Goal: Transaction & Acquisition: Purchase product/service

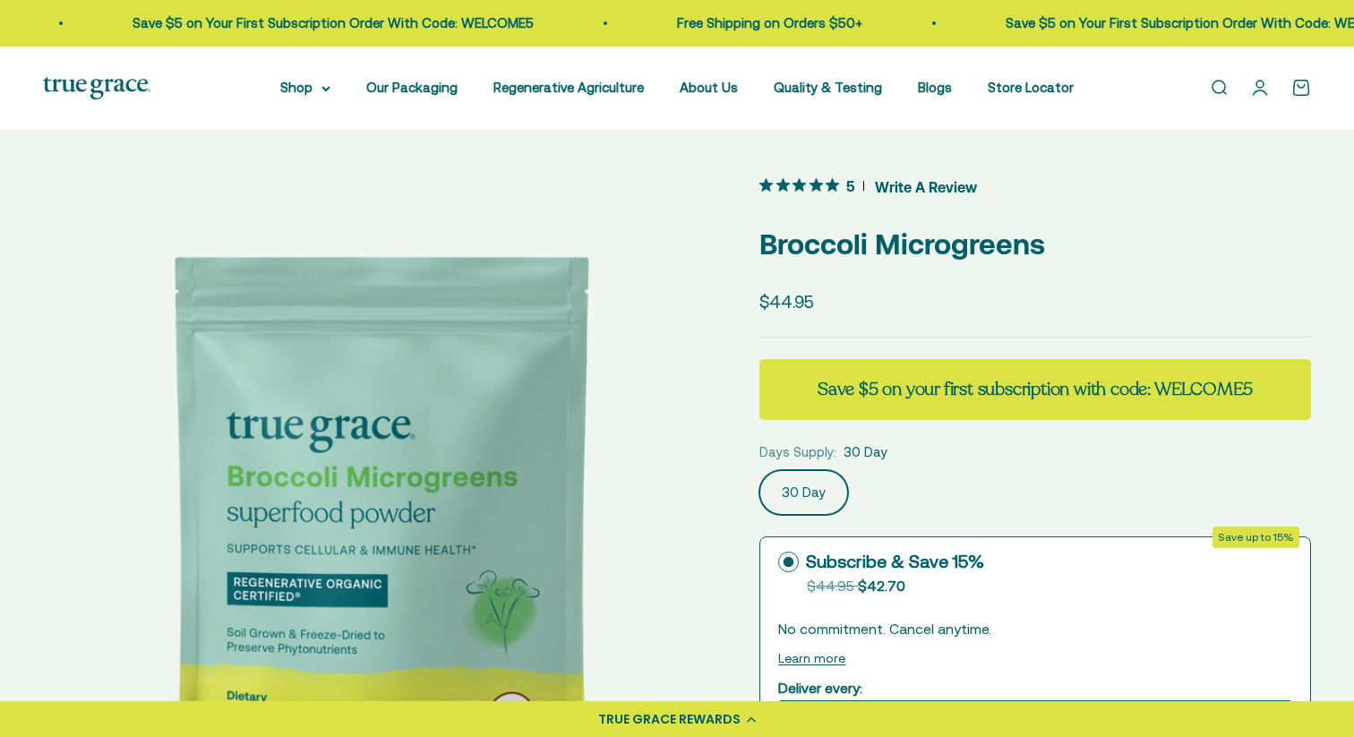
select select "English"
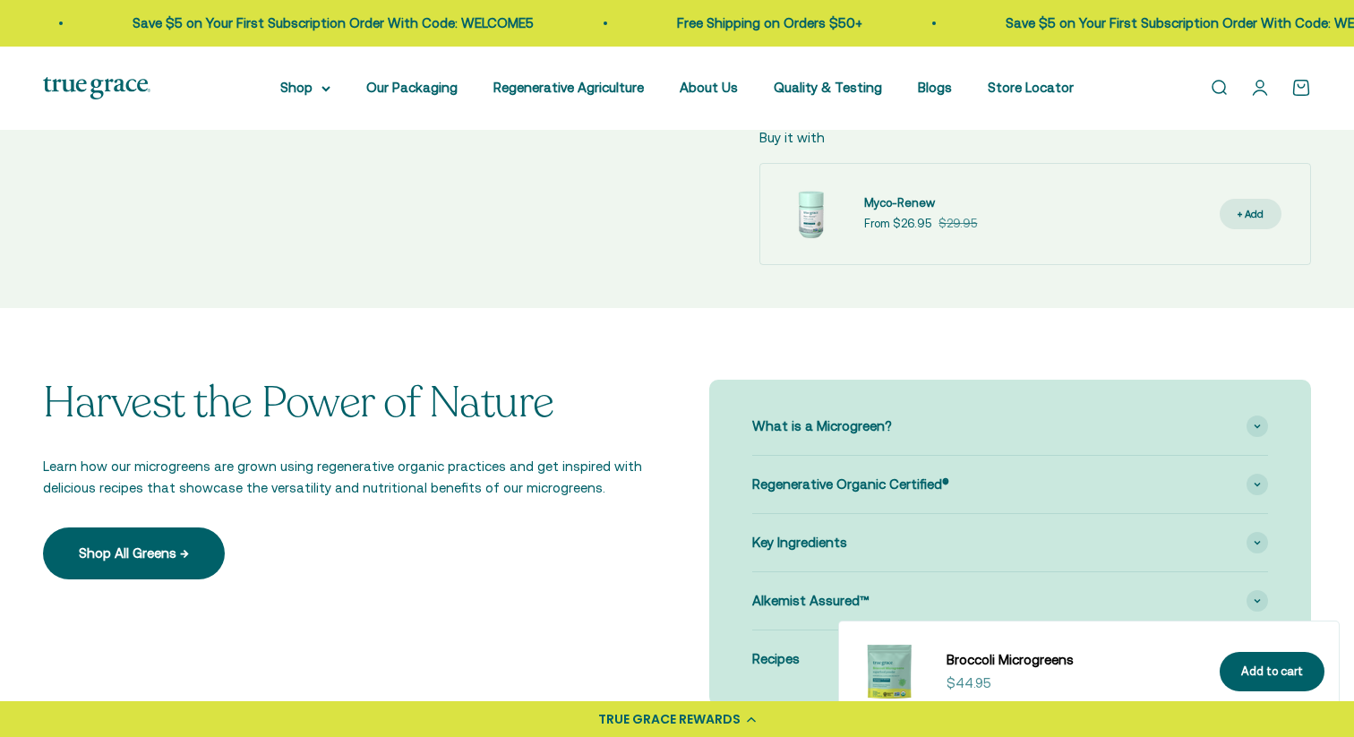
scroll to position [1127, 0]
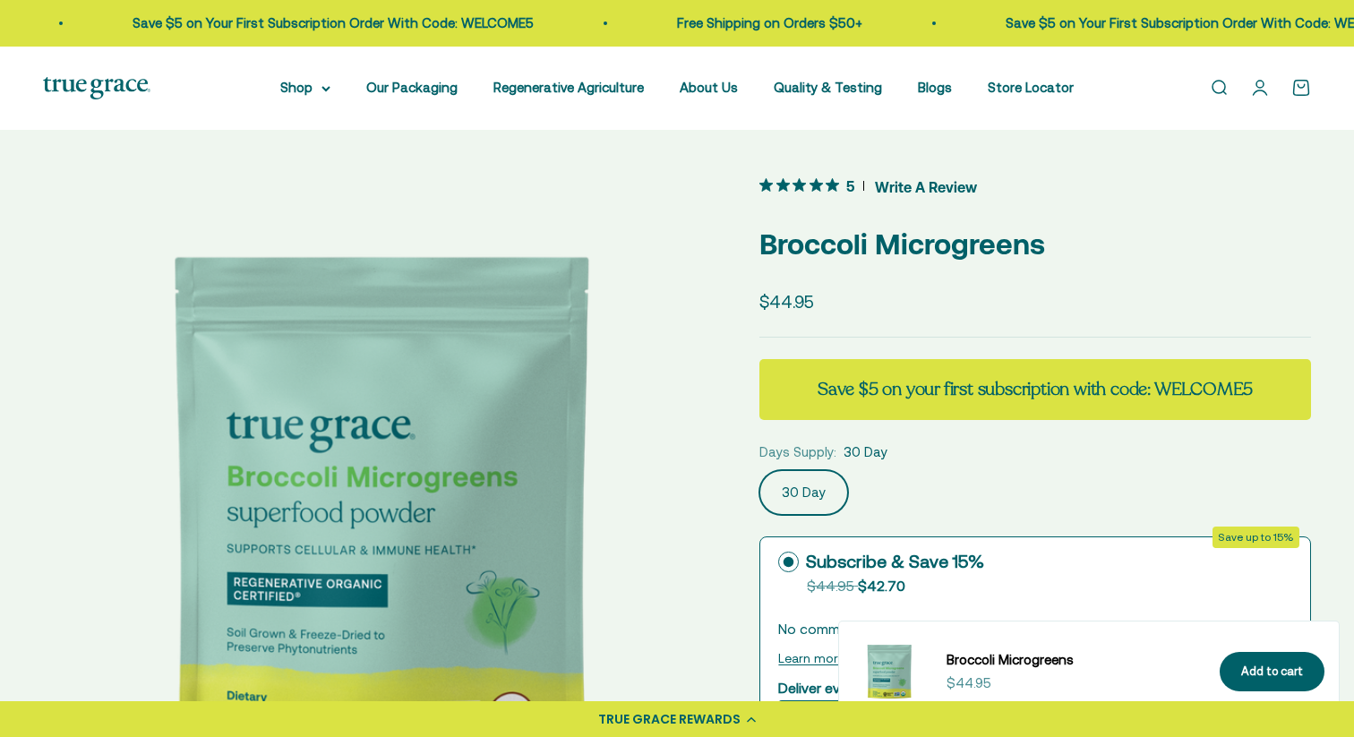
select select "English"
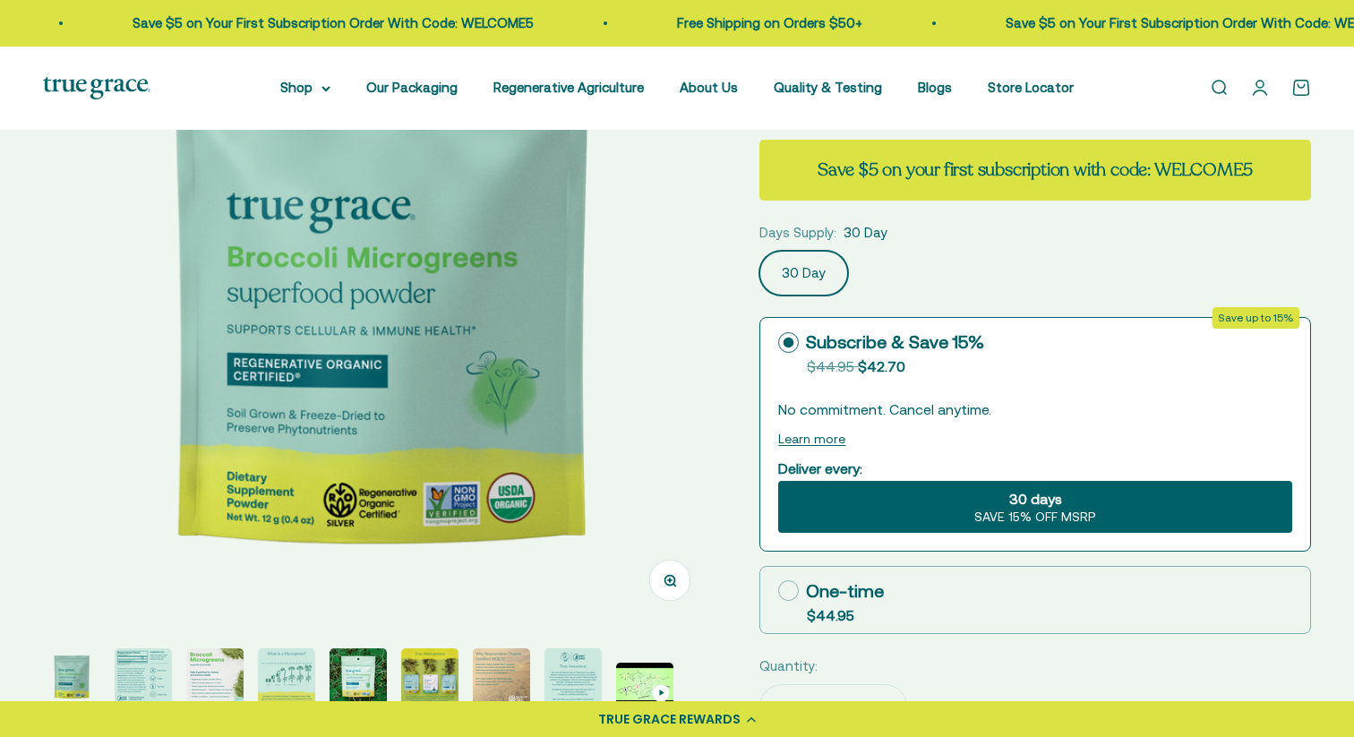
scroll to position [260, 0]
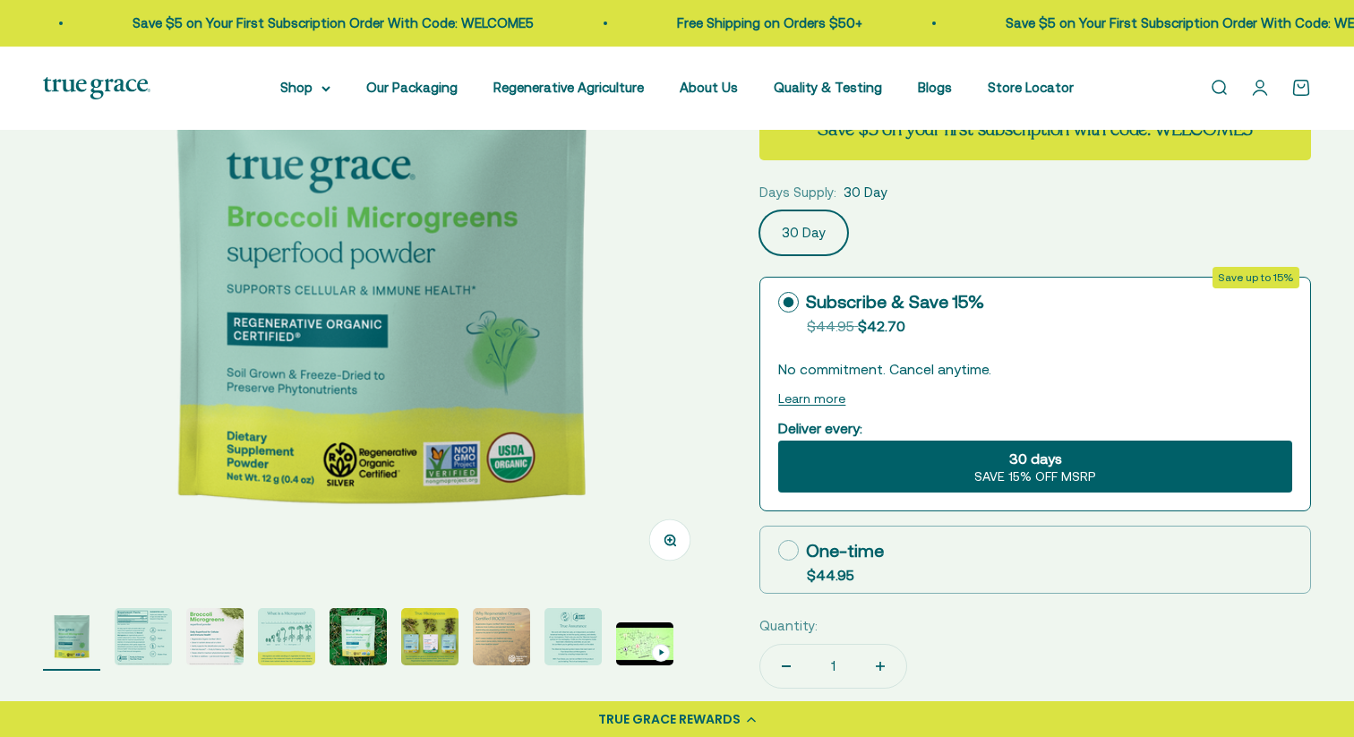
click at [140, 639] on img "Go to item 2" at bounding box center [143, 636] width 57 height 57
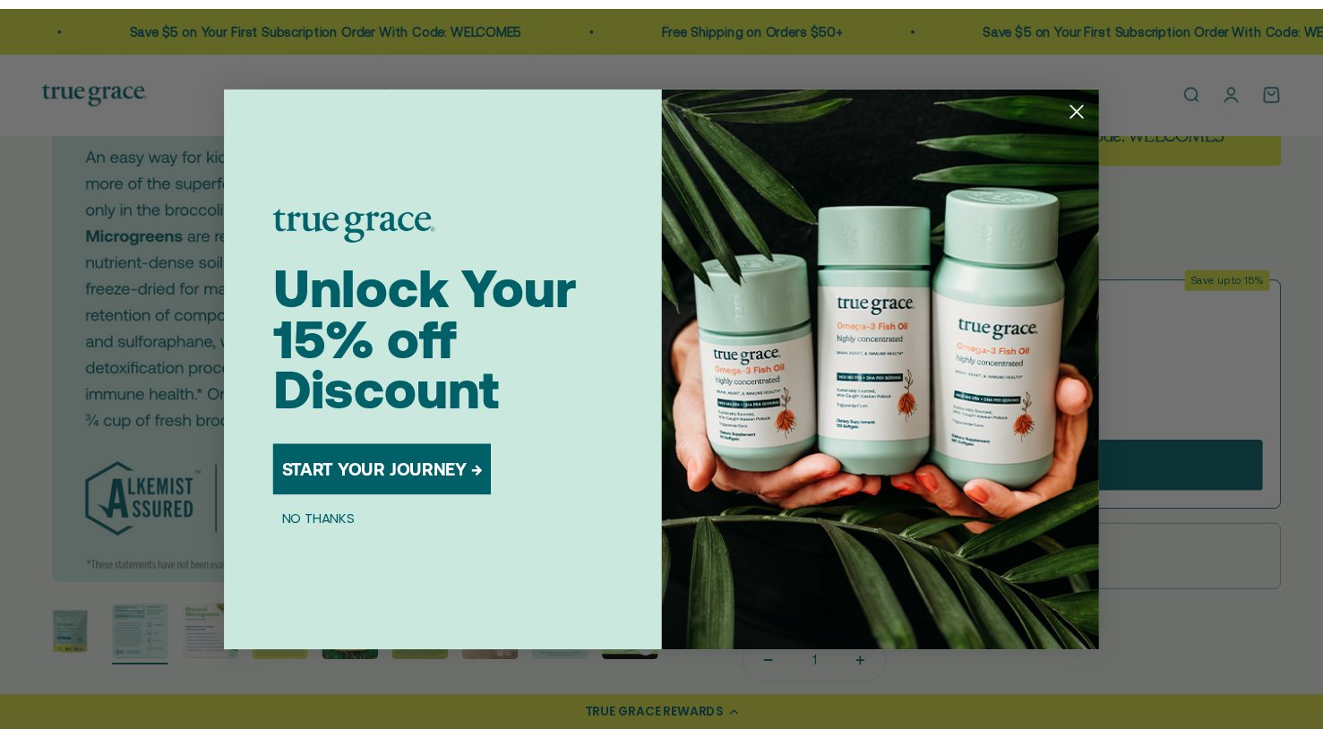
scroll to position [0, 695]
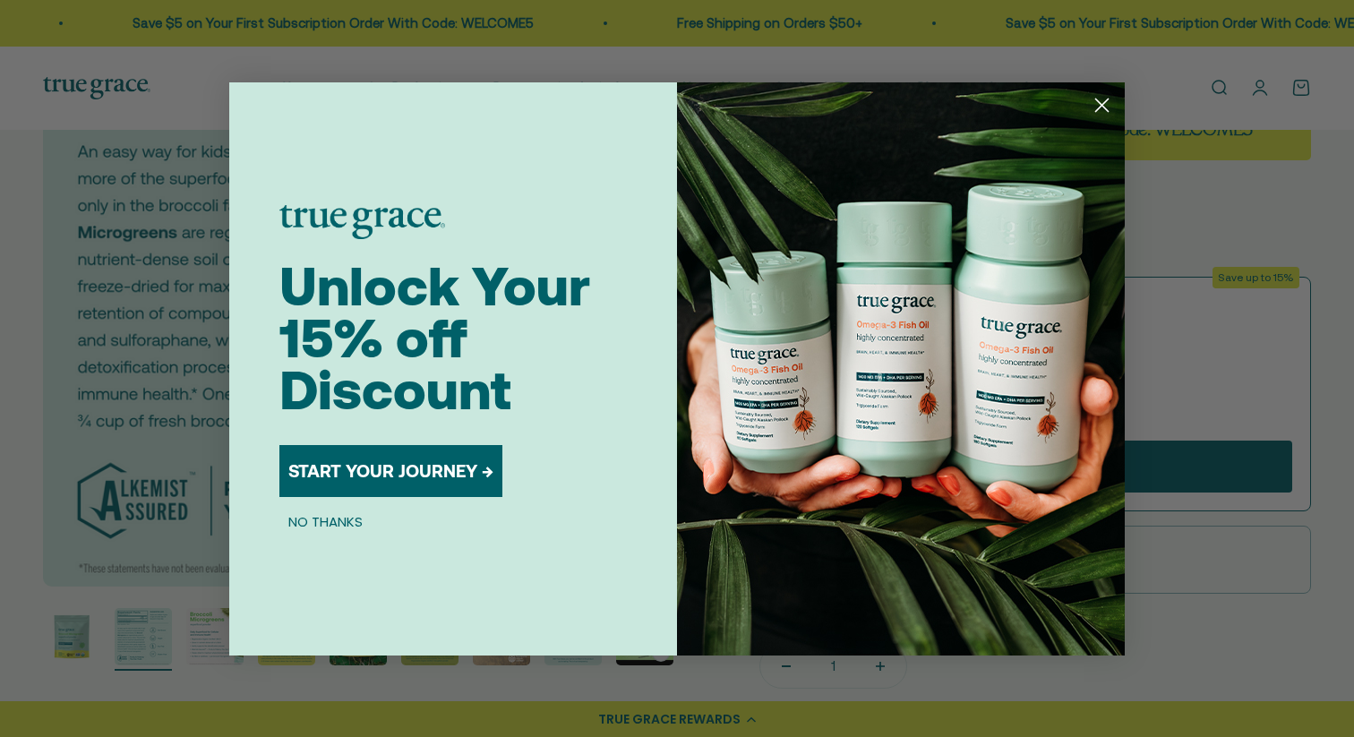
click at [23, 504] on div "Close dialog Unlock Your 15% off Discount START YOUR JOURNEY → NO THANKS Submit" at bounding box center [677, 368] width 1354 height 737
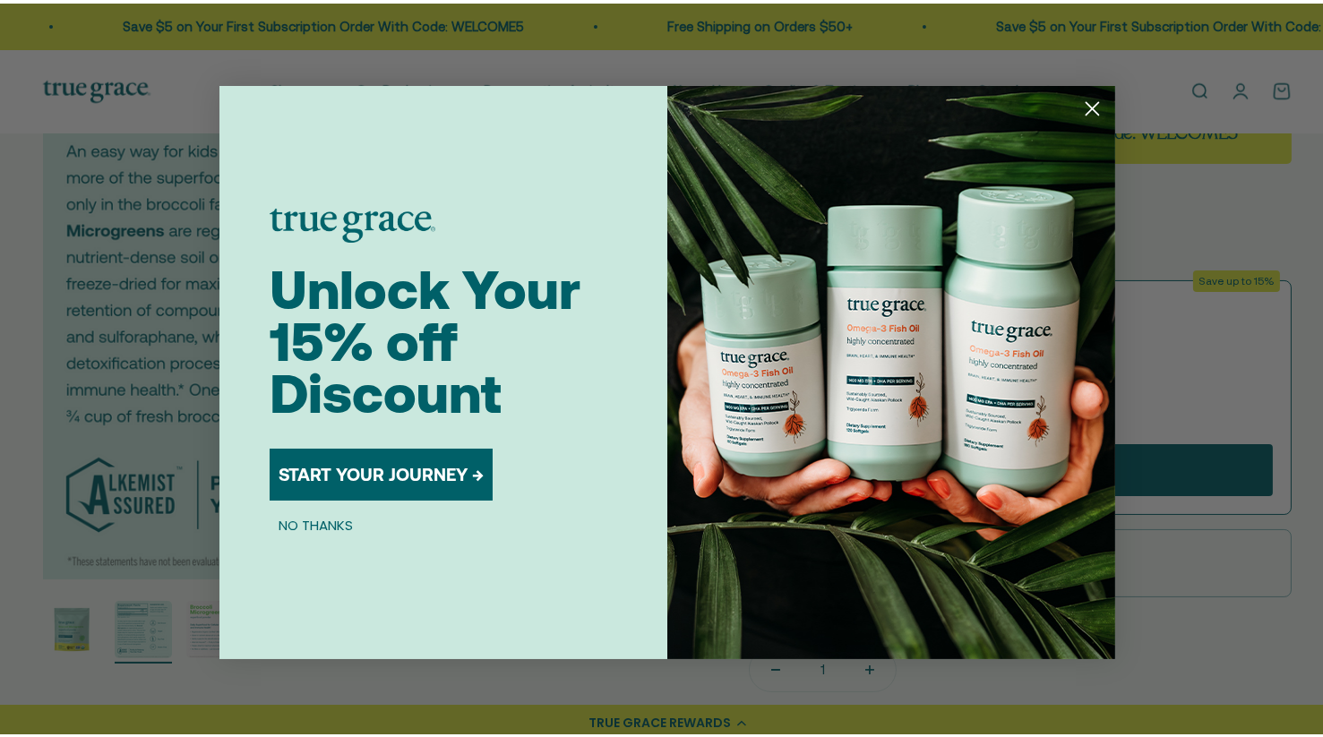
scroll to position [0, 678]
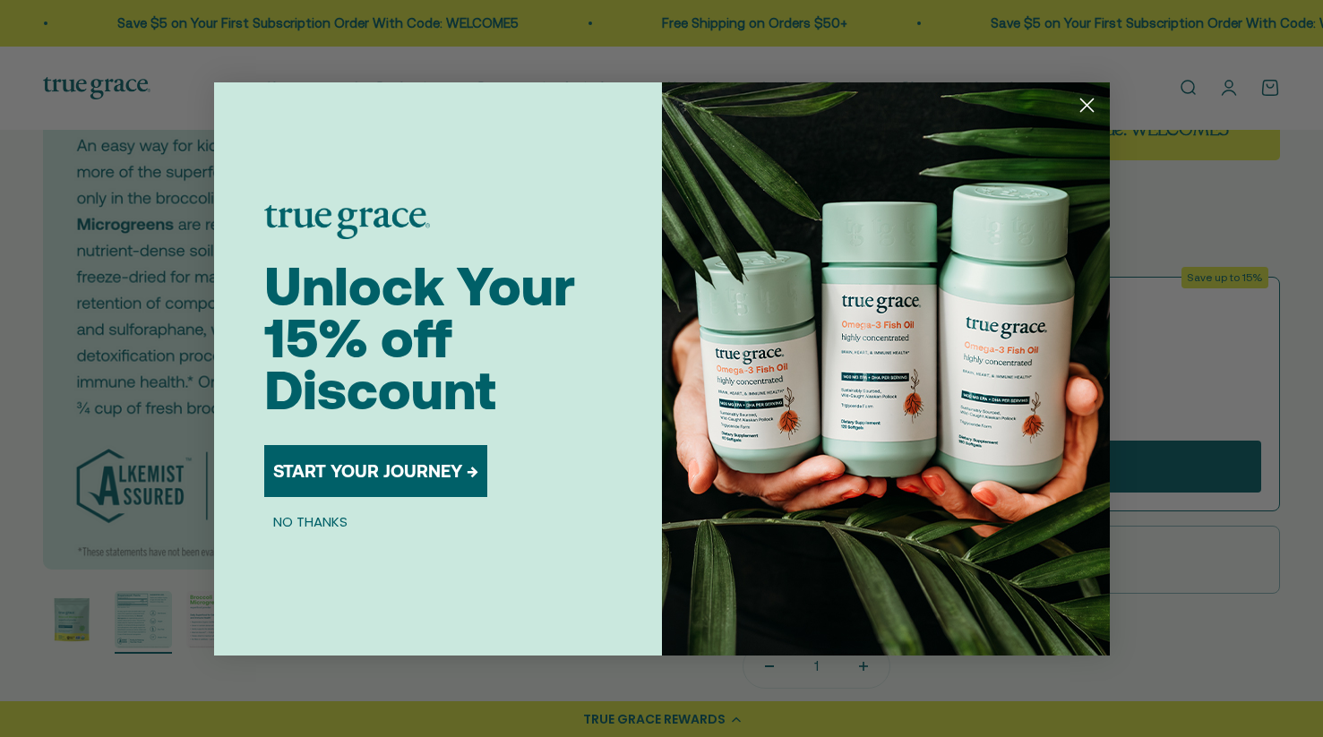
click at [1073, 110] on circle "Close dialog" at bounding box center [1086, 105] width 30 height 30
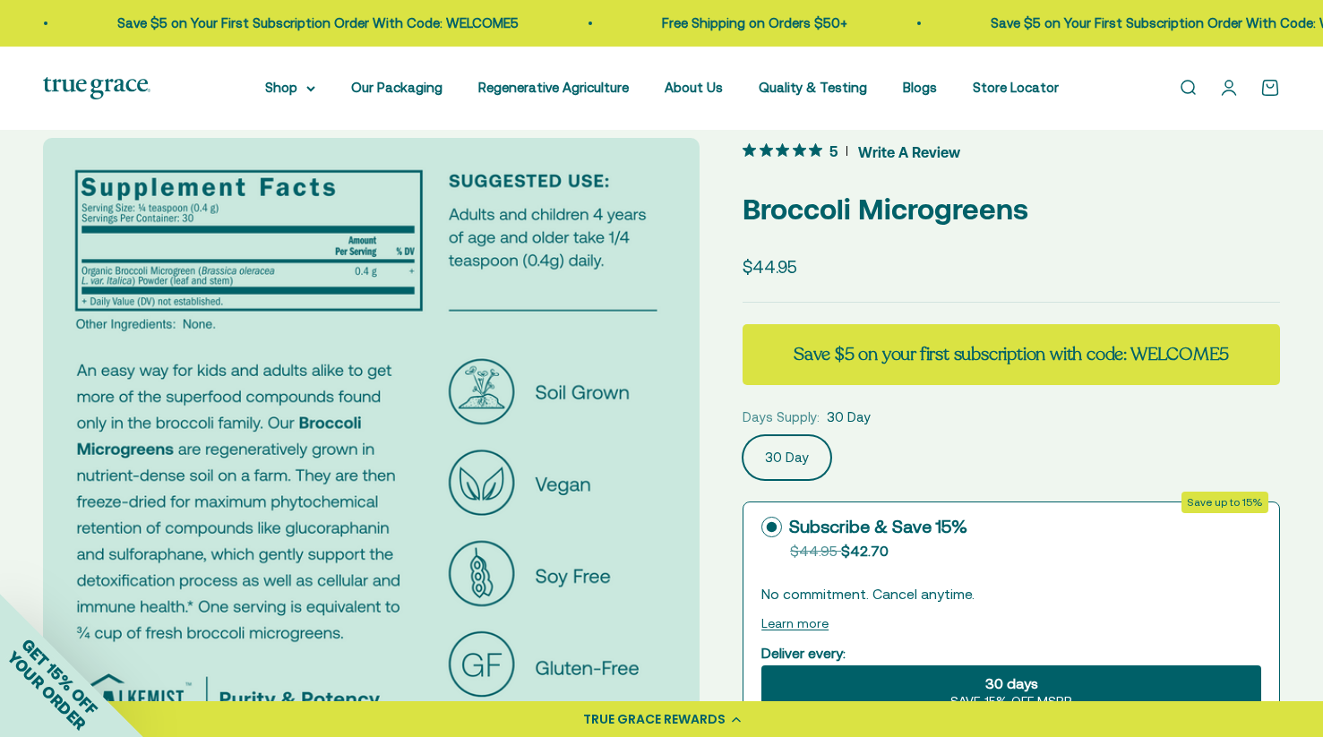
scroll to position [32, 0]
